Goal: Check status: Check status

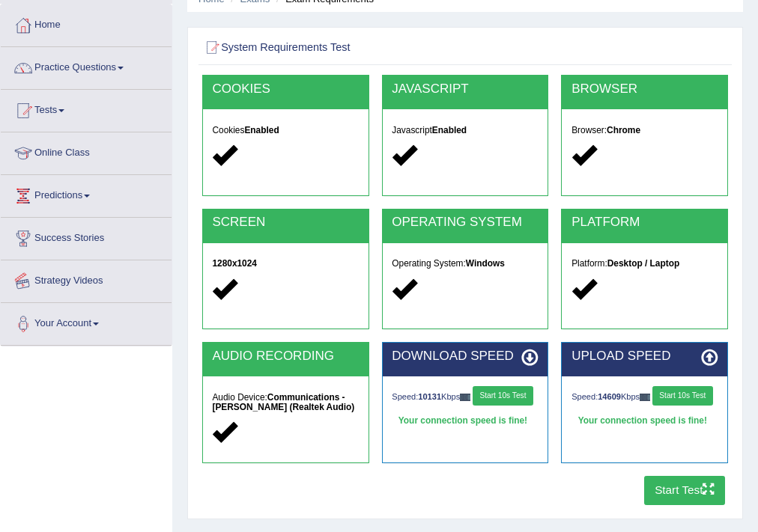
scroll to position [60, 0]
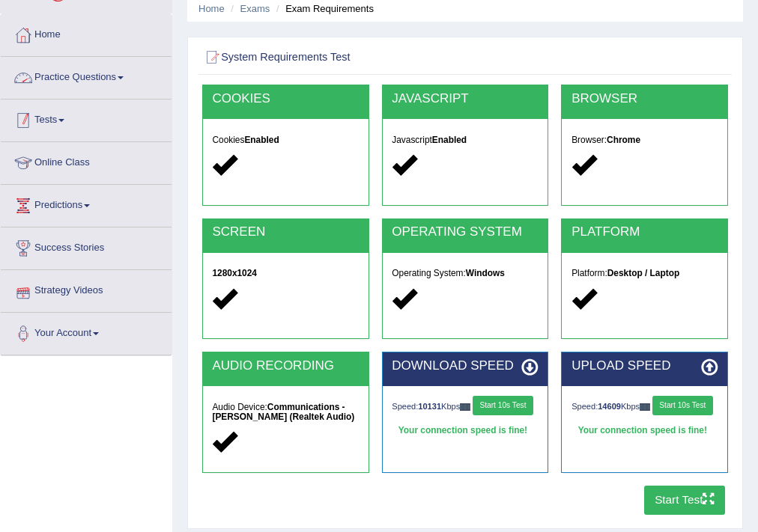
click at [72, 126] on link "Tests" at bounding box center [86, 118] width 171 height 37
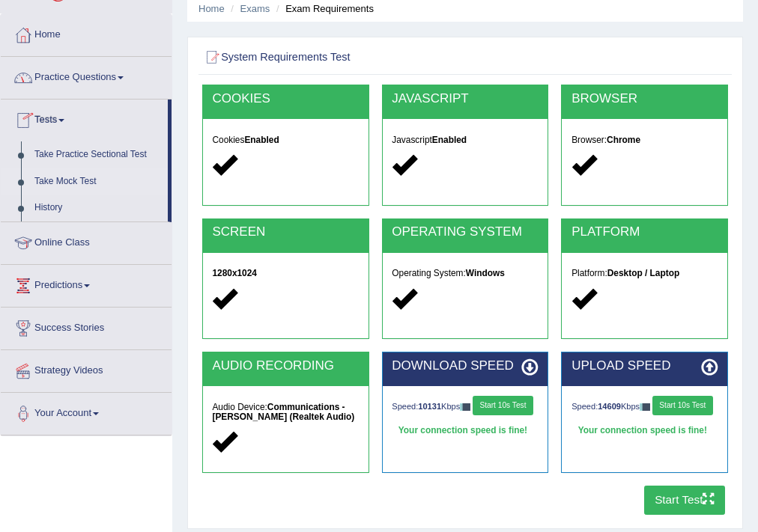
click at [70, 177] on link "Take Mock Test" at bounding box center [98, 181] width 140 height 27
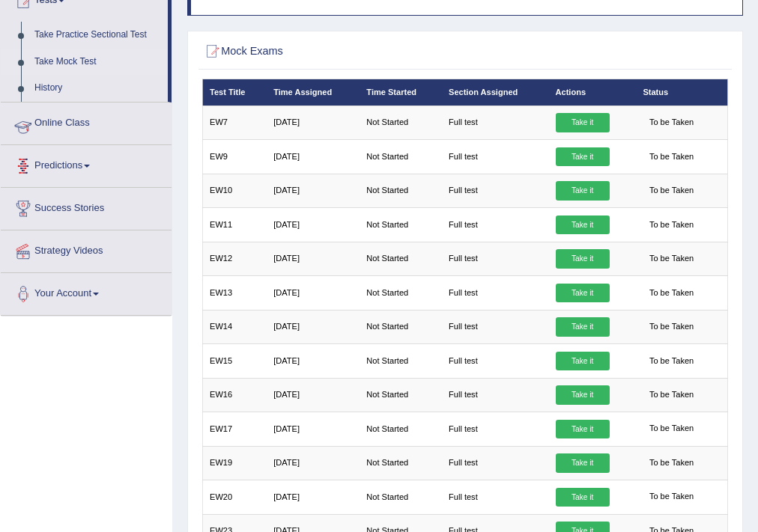
scroll to position [60, 0]
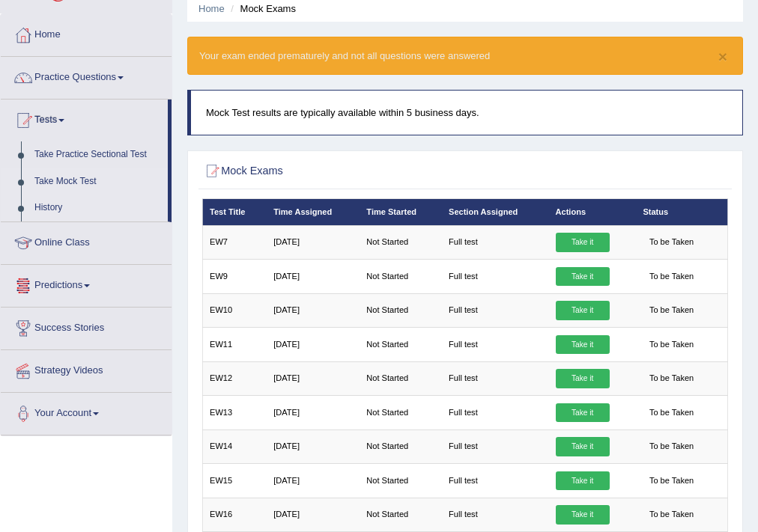
click at [48, 204] on link "History" at bounding box center [98, 208] width 140 height 27
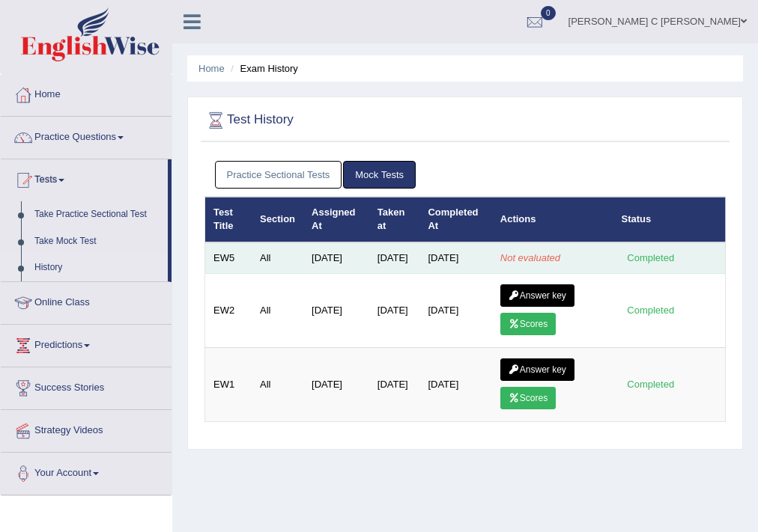
click at [544, 263] on em "Not evaluated" at bounding box center [530, 257] width 60 height 11
